Goal: Task Accomplishment & Management: Manage account settings

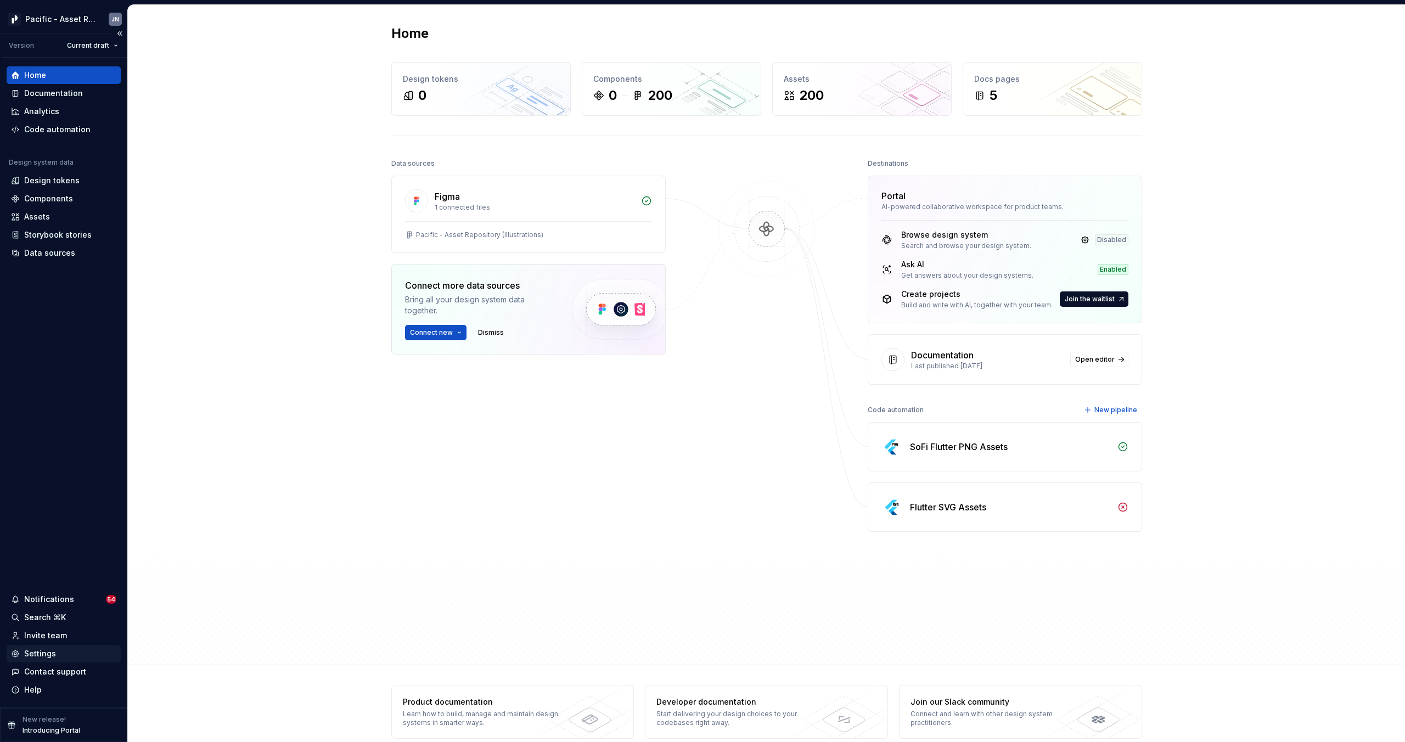
click at [40, 647] on div "Settings" at bounding box center [64, 654] width 114 height 18
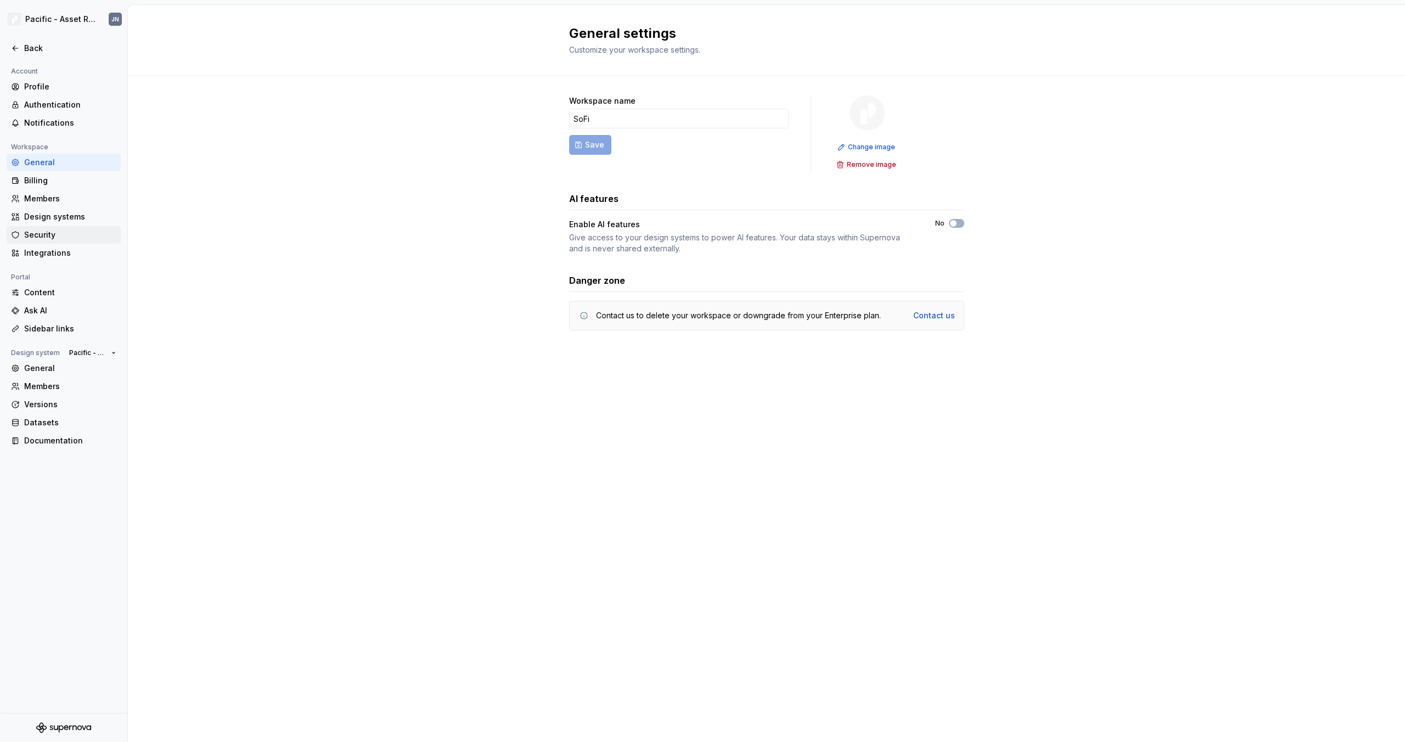
click at [49, 233] on div "Security" at bounding box center [70, 234] width 92 height 11
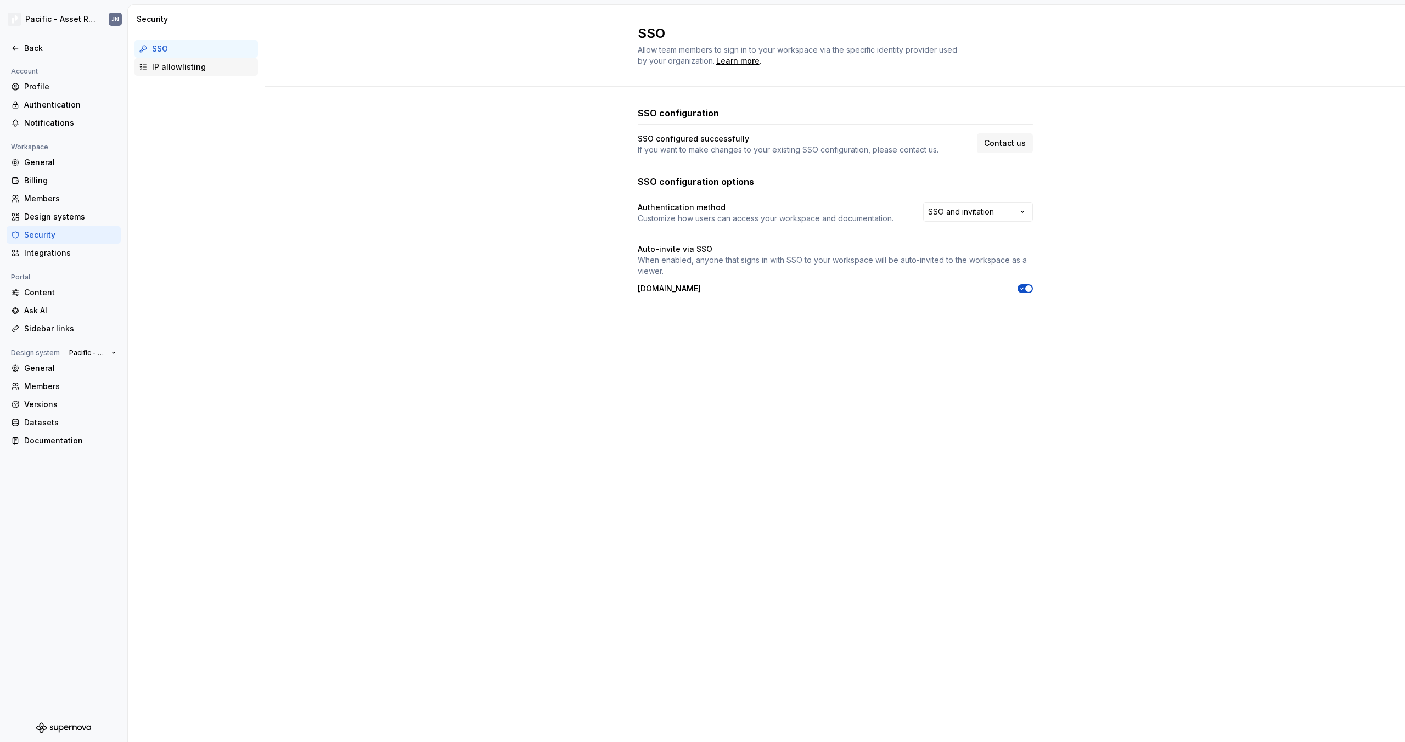
click at [181, 68] on div "IP allowlisting" at bounding box center [203, 66] width 102 height 11
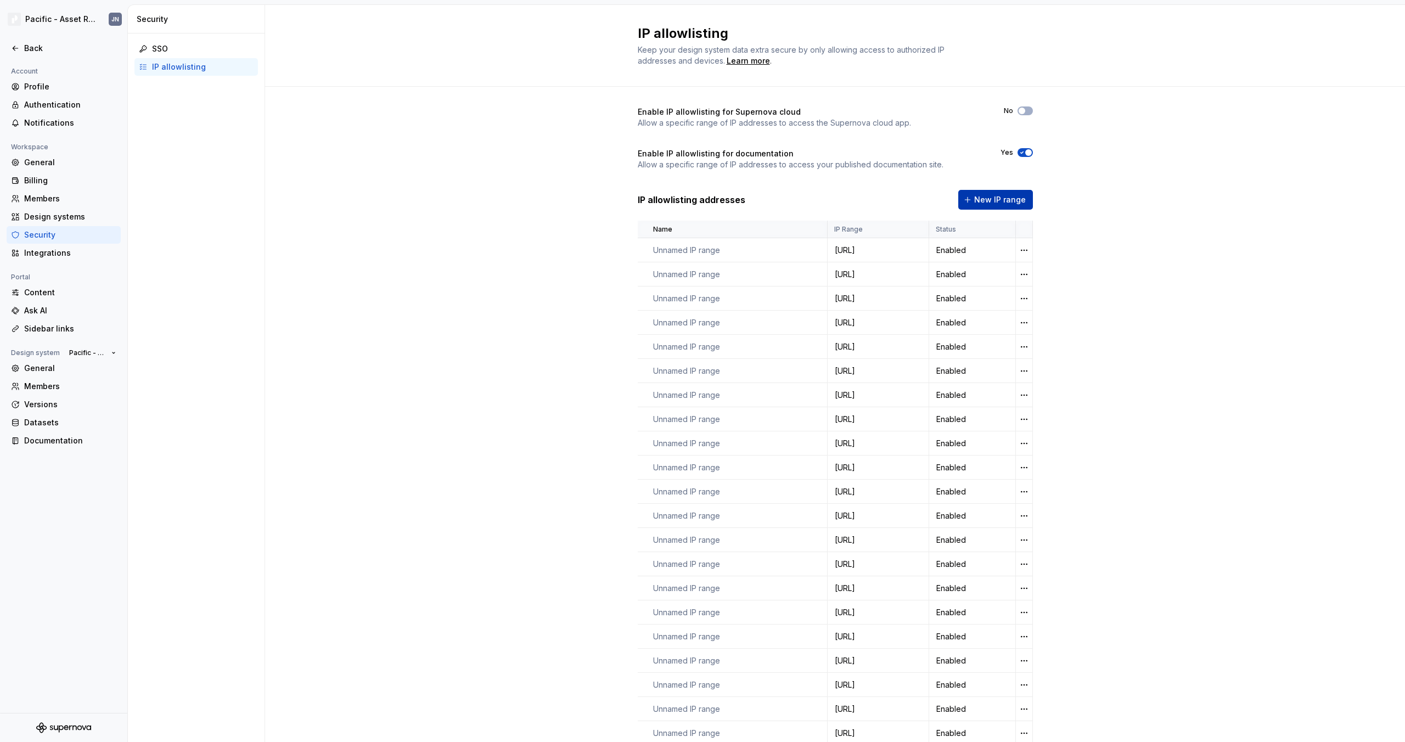
click at [991, 198] on span "New IP range" at bounding box center [1000, 199] width 52 height 11
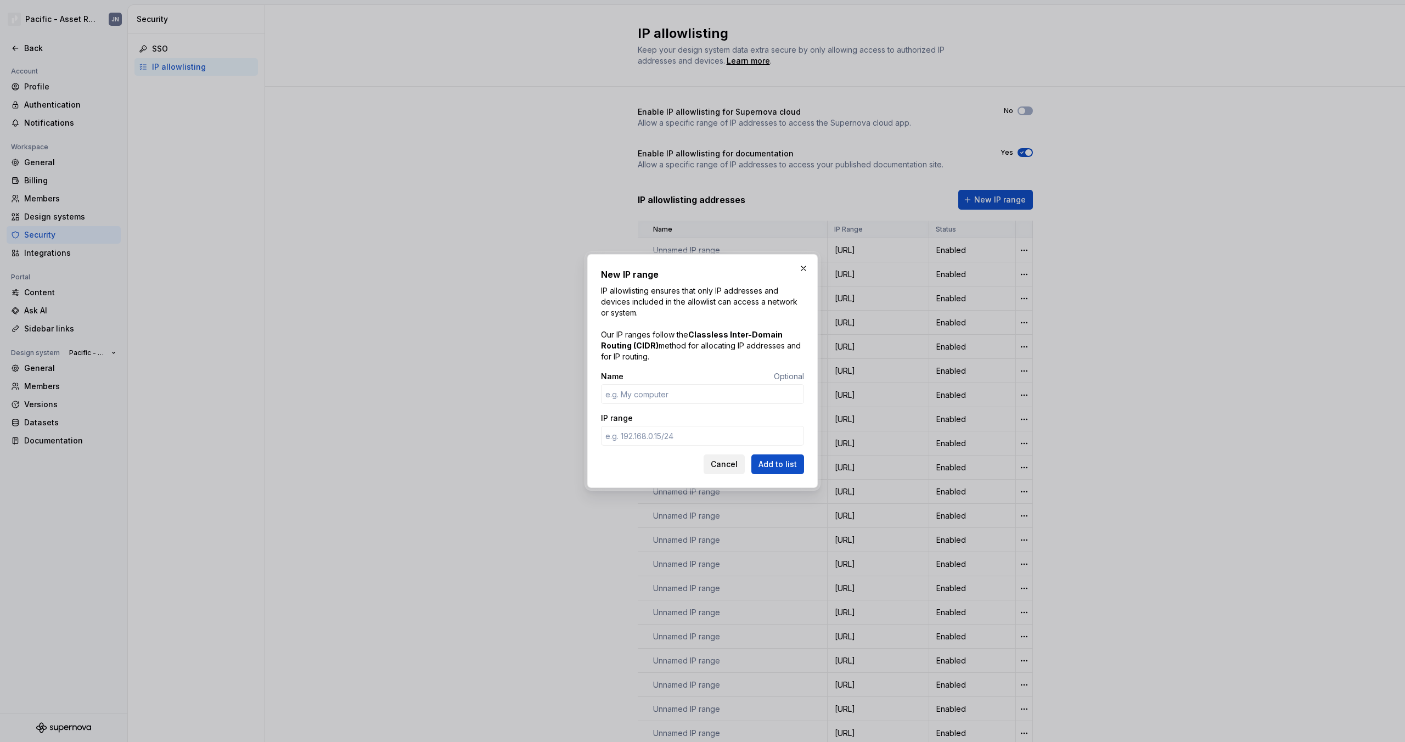
click at [729, 463] on span "Cancel" at bounding box center [724, 464] width 27 height 11
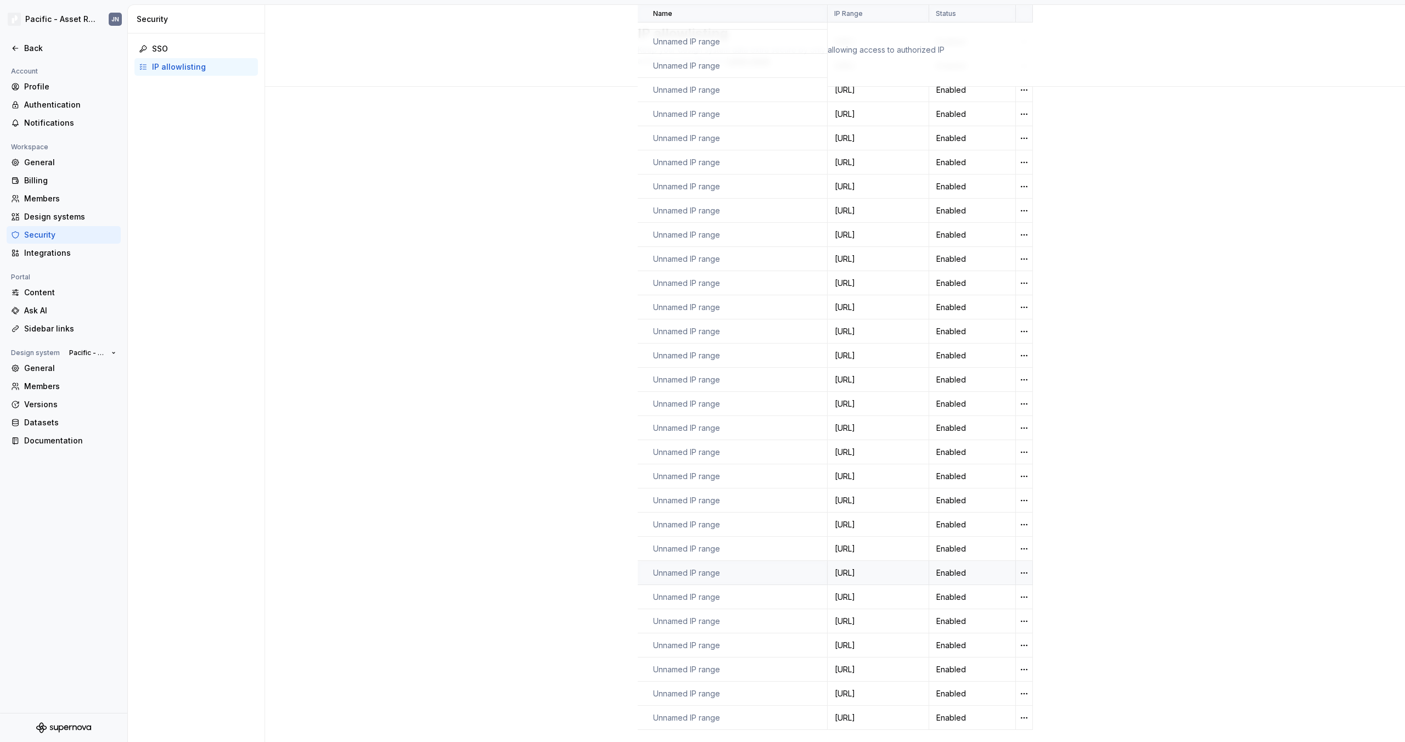
scroll to position [495, 0]
